Goal: Transaction & Acquisition: Subscribe to service/newsletter

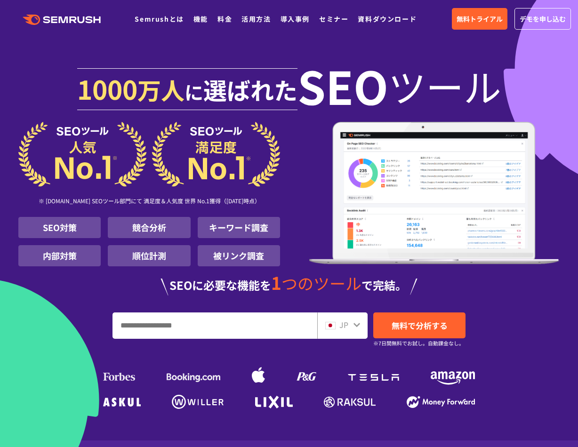
click at [222, 28] on div ".cls {fill: #FF642D;} .cls {fill: #FF642D;} Semrushとは 機能 料金 活用方法 導入事例 セミナー 資料ダウ…" at bounding box center [289, 19] width 578 height 28
click at [222, 22] on link "料金" at bounding box center [224, 18] width 15 height 9
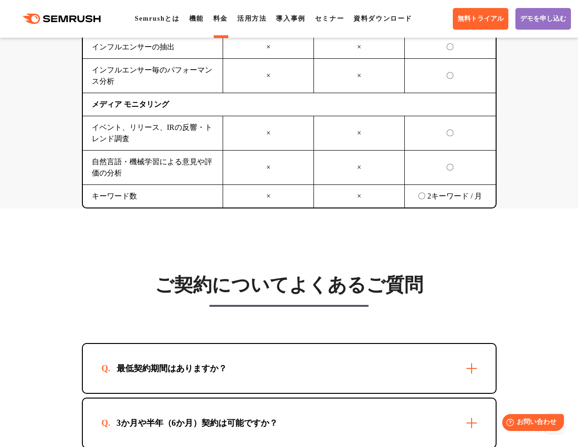
scroll to position [2775, 0]
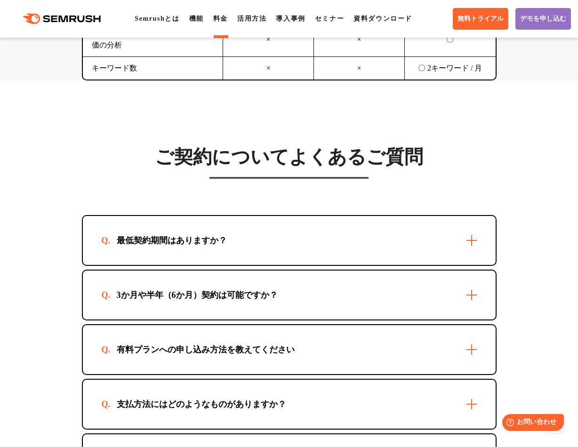
click at [420, 368] on div "有料プランへの申し込み方法を教えてください" at bounding box center [289, 349] width 412 height 49
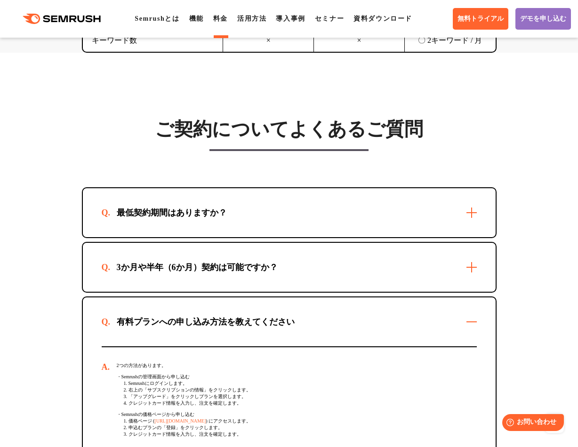
scroll to position [2916, 0]
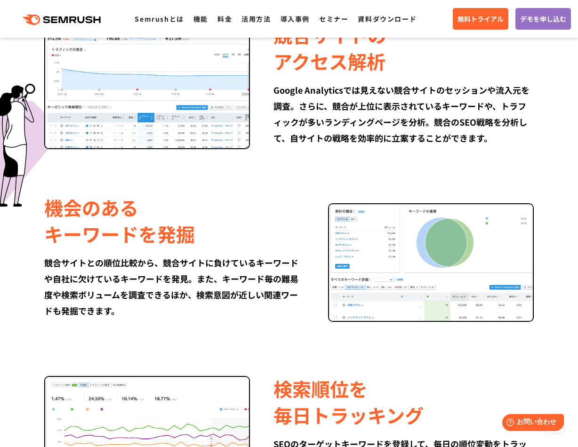
scroll to position [611, 0]
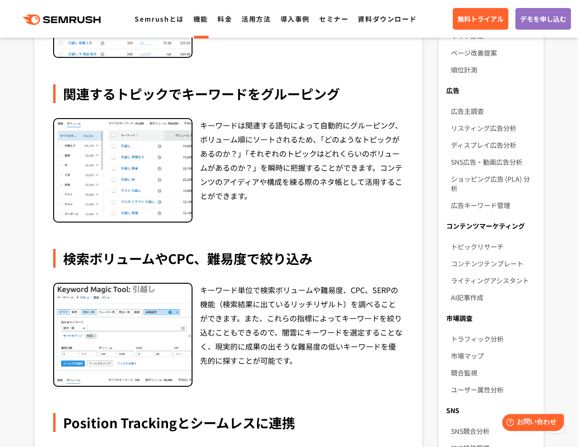
scroll to position [188, 0]
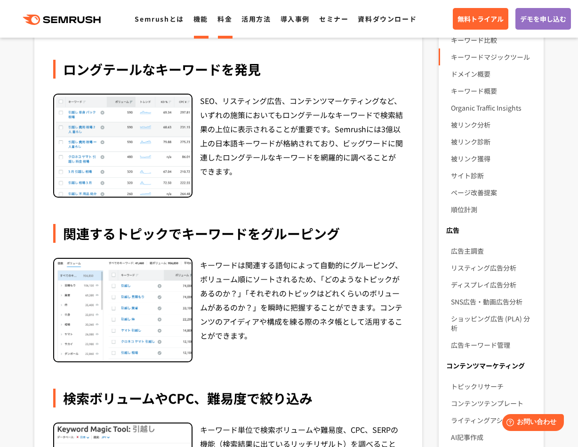
click at [223, 21] on link "料金" at bounding box center [224, 18] width 15 height 9
